Goal: Task Accomplishment & Management: Use online tool/utility

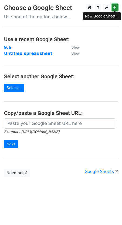
click at [113, 8] on link at bounding box center [115, 7] width 6 height 7
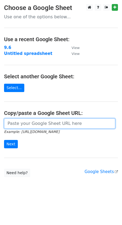
click at [36, 124] on input "url" at bounding box center [59, 124] width 111 height 10
paste input "[URL][DOMAIN_NAME]"
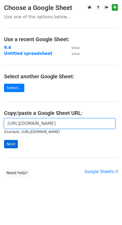
type input "[URL][DOMAIN_NAME]"
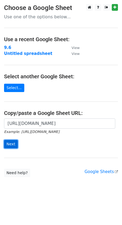
click at [16, 143] on input "Next" at bounding box center [11, 144] width 14 height 8
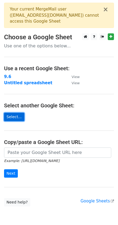
click at [16, 116] on link "Select..." at bounding box center [14, 117] width 20 height 8
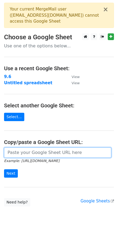
click at [60, 150] on input "url" at bounding box center [57, 153] width 107 height 10
paste input "[URL][DOMAIN_NAME]"
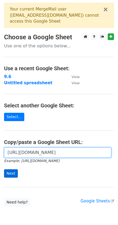
type input "[URL][DOMAIN_NAME]"
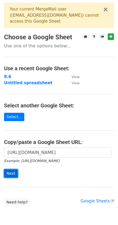
click at [9, 172] on input "Next" at bounding box center [11, 173] width 14 height 8
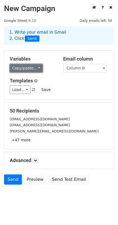
click at [32, 70] on link "Copy/paste..." at bounding box center [26, 68] width 33 height 8
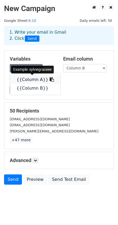
click at [33, 79] on link "{{Column A}}" at bounding box center [35, 79] width 50 height 9
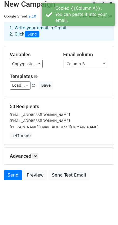
scroll to position [5, 0]
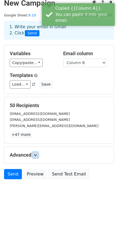
click at [36, 154] on icon at bounding box center [35, 155] width 3 height 3
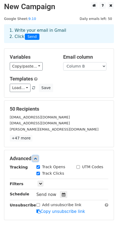
scroll to position [0, 0]
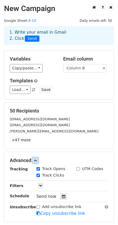
click at [38, 158] on link at bounding box center [35, 161] width 6 height 6
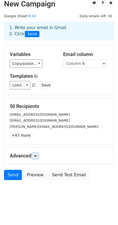
scroll to position [5, 0]
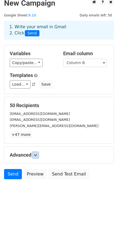
click at [37, 157] on link at bounding box center [35, 155] width 6 height 6
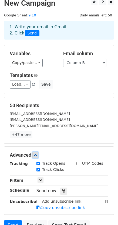
click at [37, 156] on icon at bounding box center [35, 155] width 3 height 3
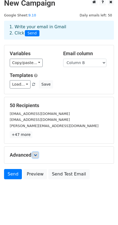
click at [36, 152] on link at bounding box center [35, 155] width 6 height 6
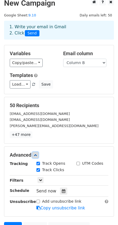
click at [37, 154] on icon at bounding box center [35, 155] width 3 height 3
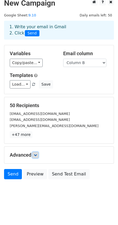
scroll to position [0, 0]
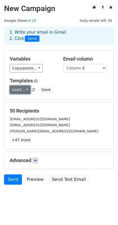
click at [25, 91] on link "Load..." at bounding box center [20, 90] width 21 height 8
click at [28, 100] on link "TEMU" at bounding box center [31, 101] width 43 height 9
click at [26, 91] on link "Load..." at bounding box center [20, 90] width 21 height 8
click at [23, 101] on link "TEMU" at bounding box center [31, 101] width 43 height 9
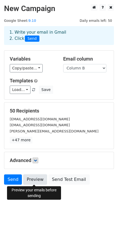
click at [33, 181] on link "Preview" at bounding box center [35, 180] width 24 height 10
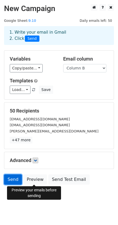
click at [13, 182] on link "Send" at bounding box center [13, 180] width 18 height 10
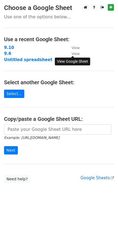
click at [78, 54] on small "View" at bounding box center [75, 54] width 8 height 4
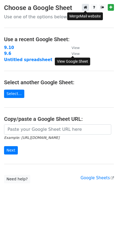
click at [85, 8] on icon at bounding box center [86, 7] width 4 height 4
